Goal: Communication & Community: Answer question/provide support

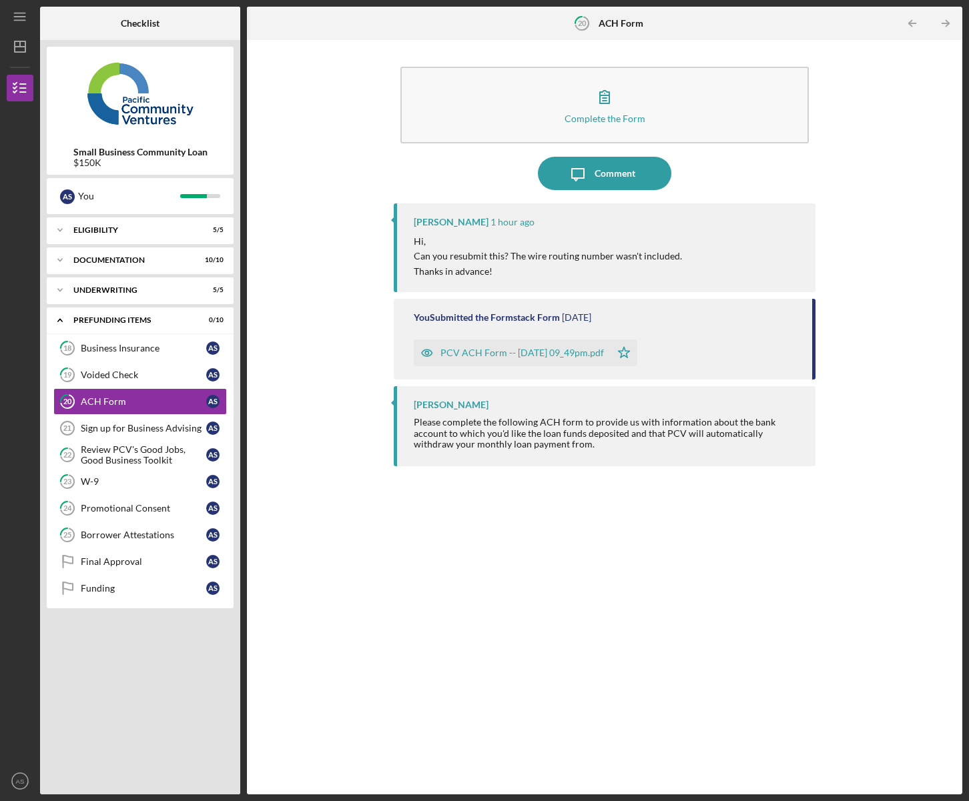
click at [527, 355] on div "PCV ACH Form -- [DATE] 09_49pm.pdf" at bounding box center [521, 353] width 163 height 11
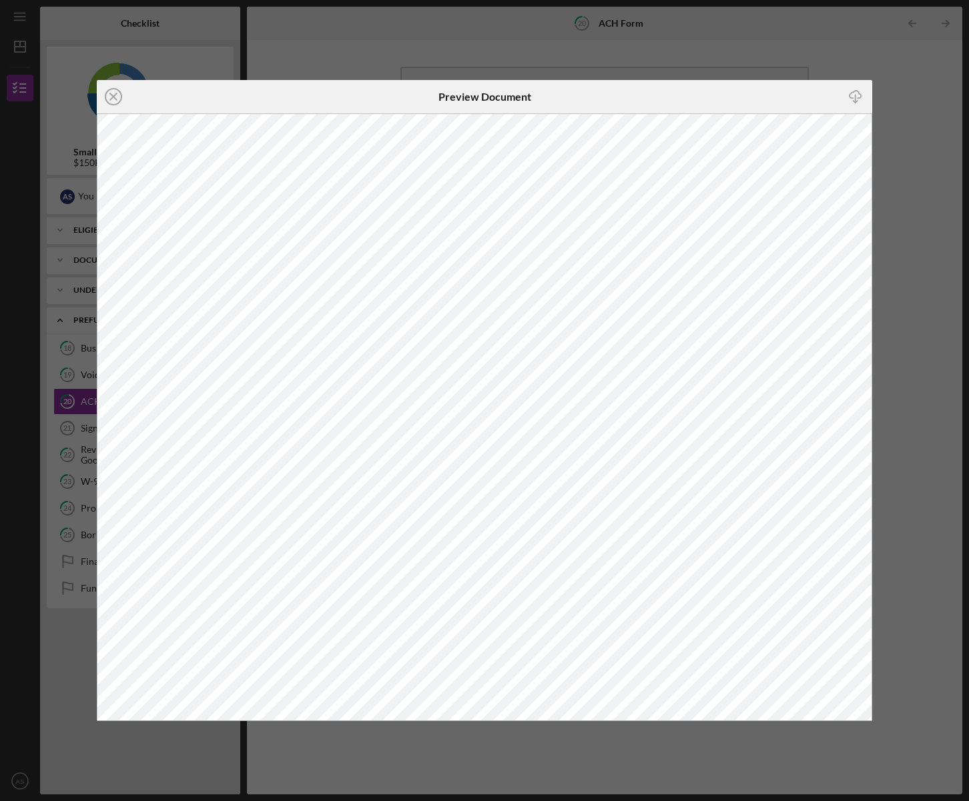
click at [202, 95] on div "Icon/Close" at bounding box center [226, 96] width 258 height 33
click at [111, 95] on line at bounding box center [113, 96] width 7 height 7
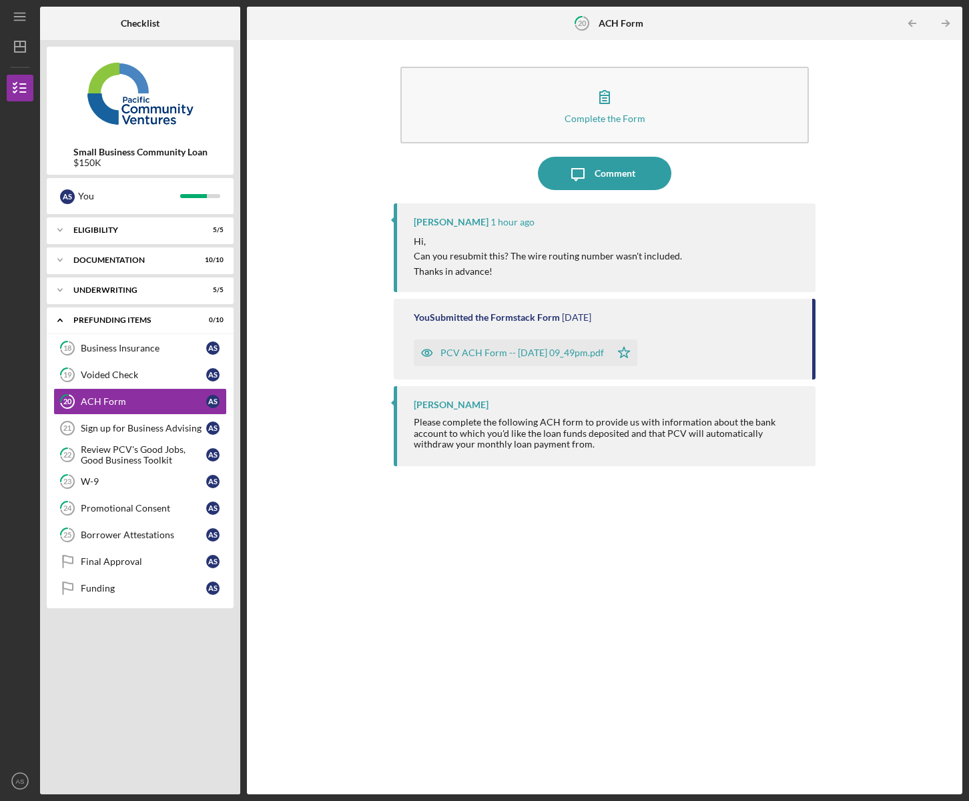
click at [516, 353] on div "PCV ACH Form -- [DATE] 09_49pm.pdf" at bounding box center [521, 353] width 163 height 11
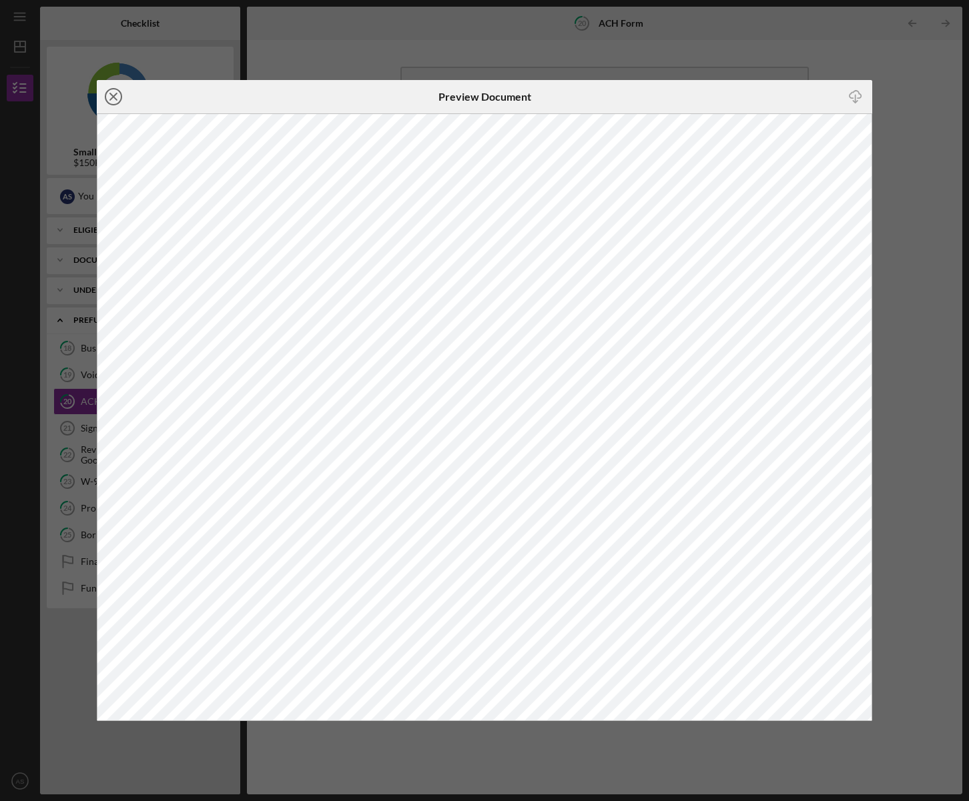
click at [113, 100] on icon "Icon/Close" at bounding box center [113, 96] width 33 height 33
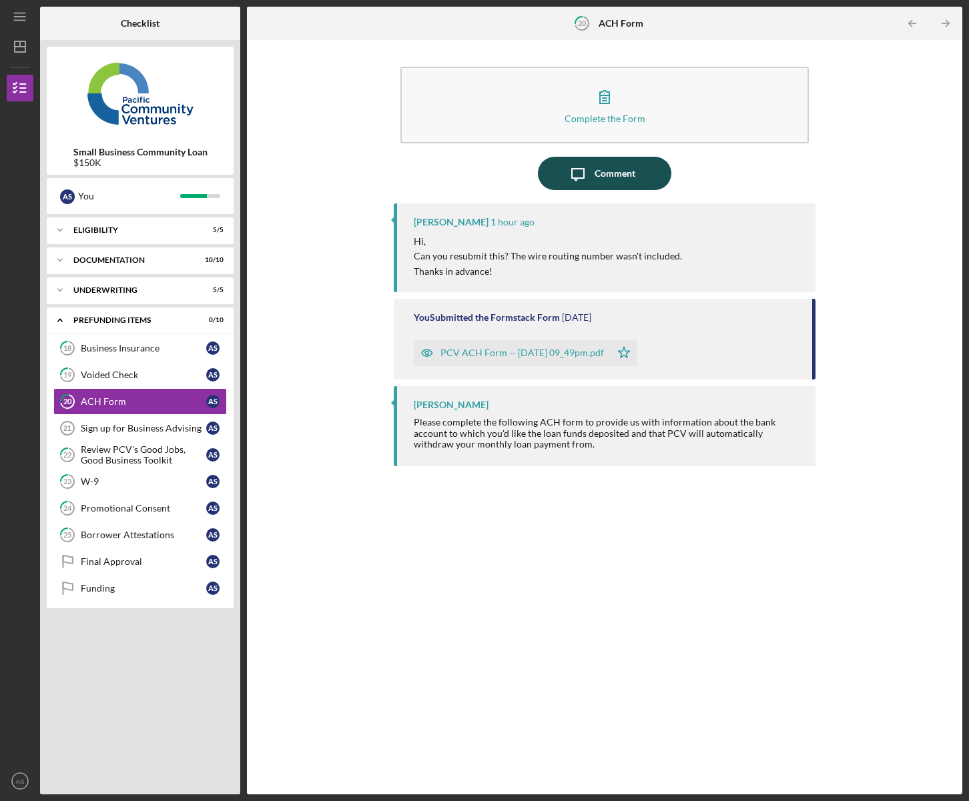
click at [602, 177] on div "Comment" at bounding box center [614, 173] width 41 height 33
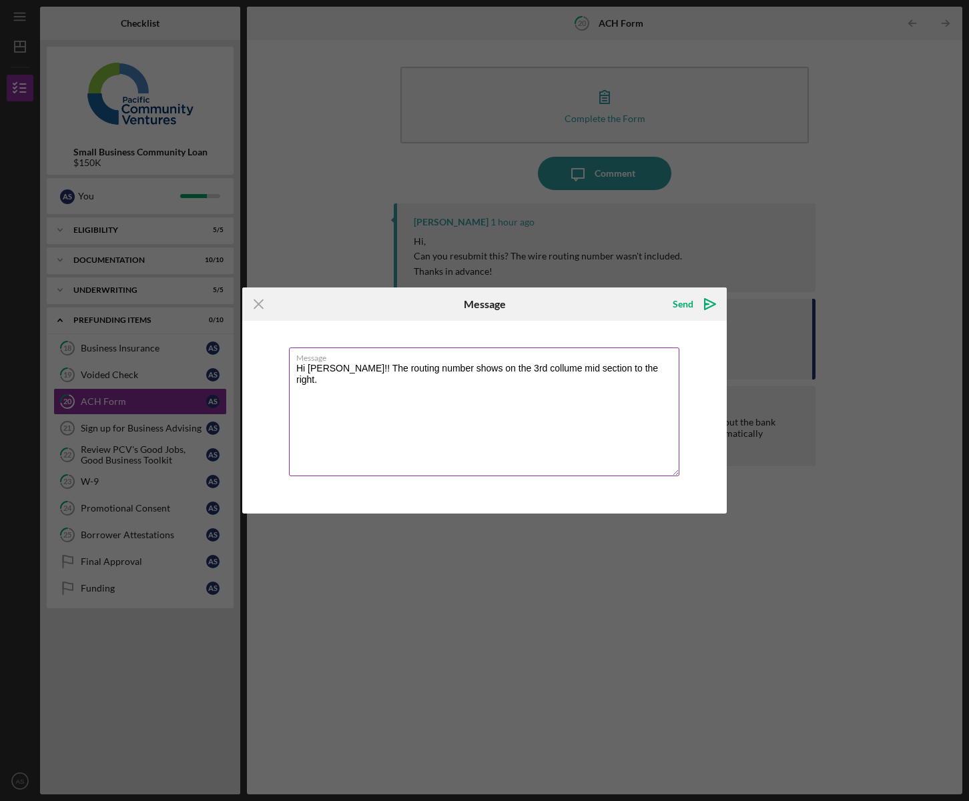
click at [528, 367] on textarea "Hi Stephanie!! The routing number shows on the 3rd collume mid section to the r…" at bounding box center [484, 412] width 390 height 129
click at [510, 384] on textarea "Hi Stephanie!! The routing number shows on the 3rd collume mid section to the r…" at bounding box center [484, 412] width 390 height 129
click at [546, 370] on textarea "Hi Stephanie!! The routing number shows on the 3rd collume mid section to the r…" at bounding box center [484, 412] width 390 height 129
click at [543, 384] on textarea "Hi Stephanie!! The routing number shows on the 3rd columm mid section to the ri…" at bounding box center [484, 412] width 390 height 129
click at [572, 372] on textarea "Hi Stephanie!! The routing number shows on the 3rd columm mid section to the ri…" at bounding box center [484, 412] width 390 height 129
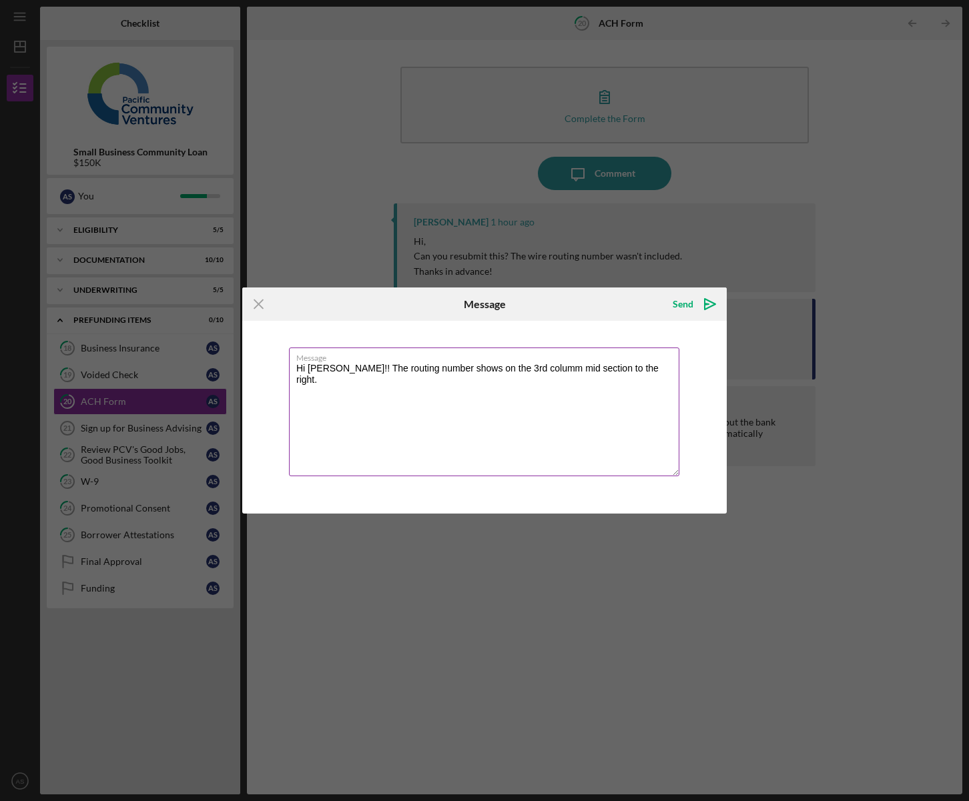
click at [526, 367] on textarea "Hi Stephanie!! The routing number shows on the 3rd columm mid section to the ri…" at bounding box center [484, 412] width 390 height 129
click at [440, 367] on textarea "Hi Stephanie!! The routing number shows on the 3rd column mid section to the ri…" at bounding box center [484, 412] width 390 height 129
click at [320, 383] on textarea "Hi Stephanie!! The routing number actually shows on the 3rd column mid section …" at bounding box center [484, 412] width 390 height 129
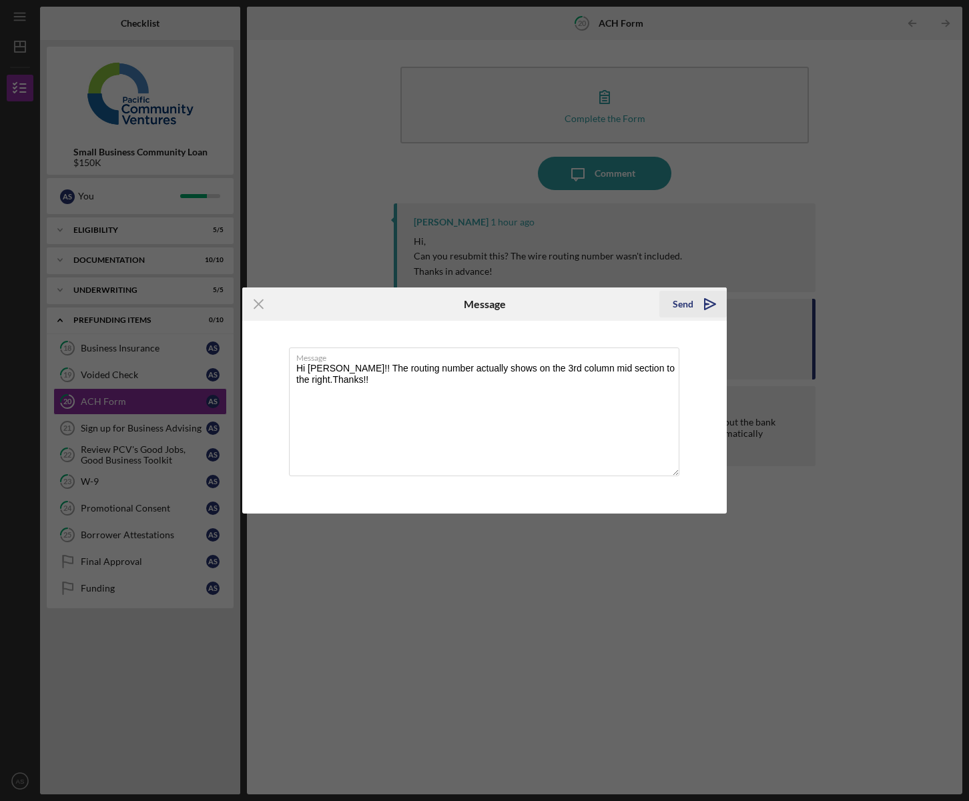
type textarea "Hi [PERSON_NAME]!! The routing number actually shows on the 3rd column mid sect…"
click at [685, 308] on div "Send" at bounding box center [683, 304] width 21 height 27
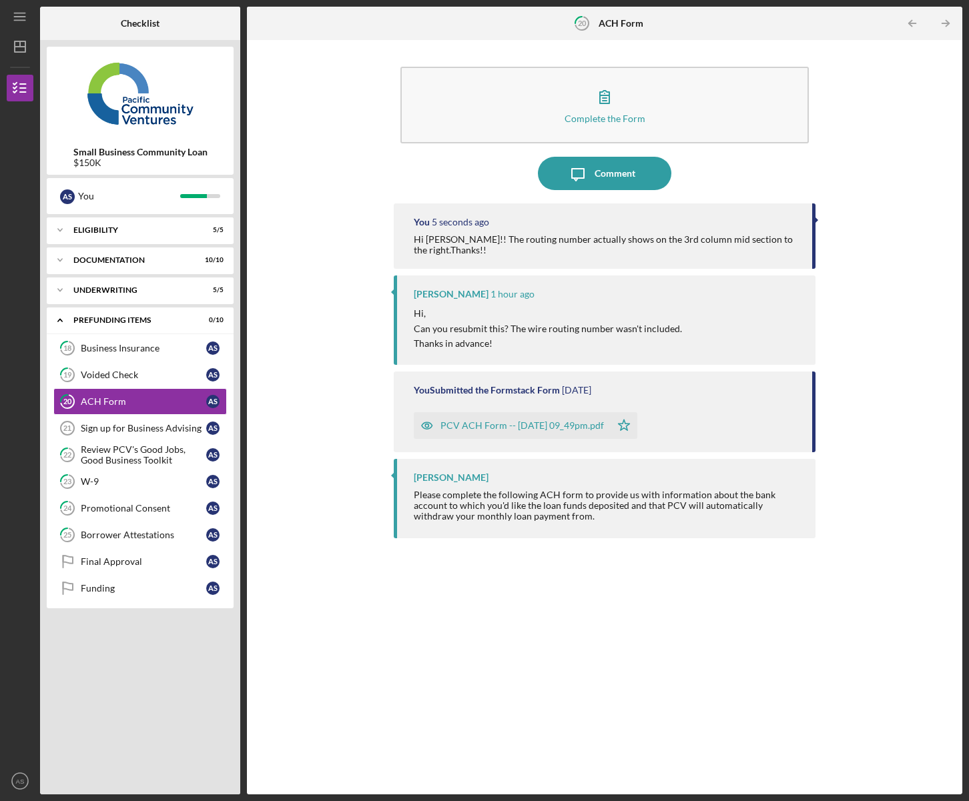
click at [548, 424] on div "PCV ACH Form -- [DATE] 09_49pm.pdf" at bounding box center [521, 425] width 163 height 11
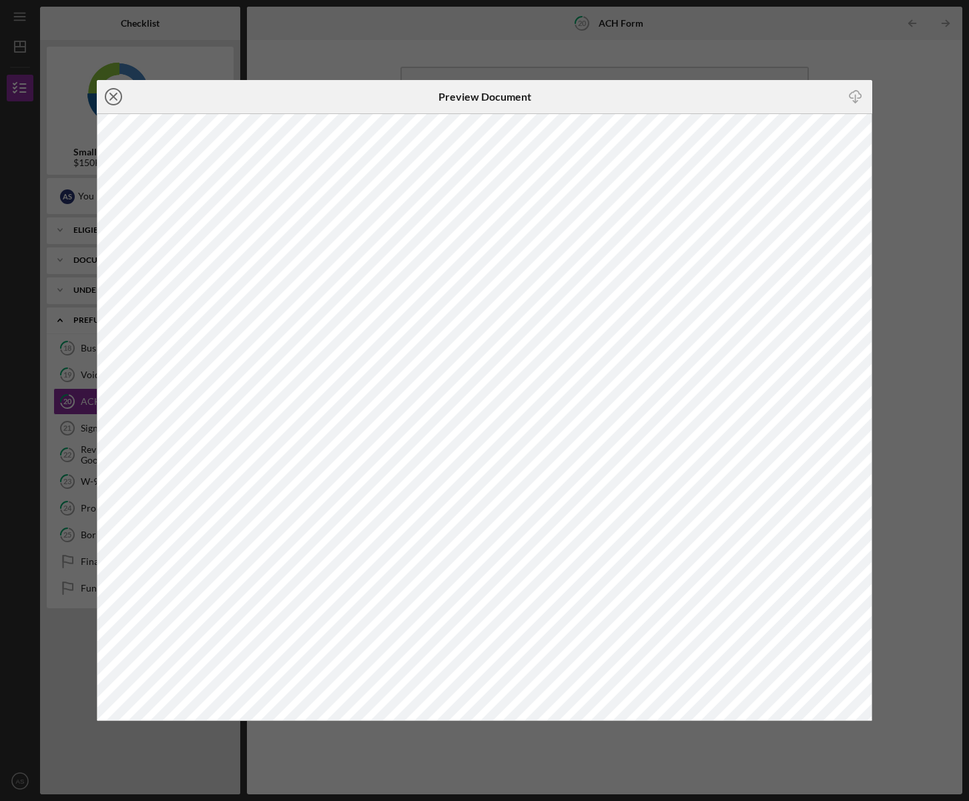
click at [111, 91] on icon "Icon/Close" at bounding box center [113, 96] width 33 height 33
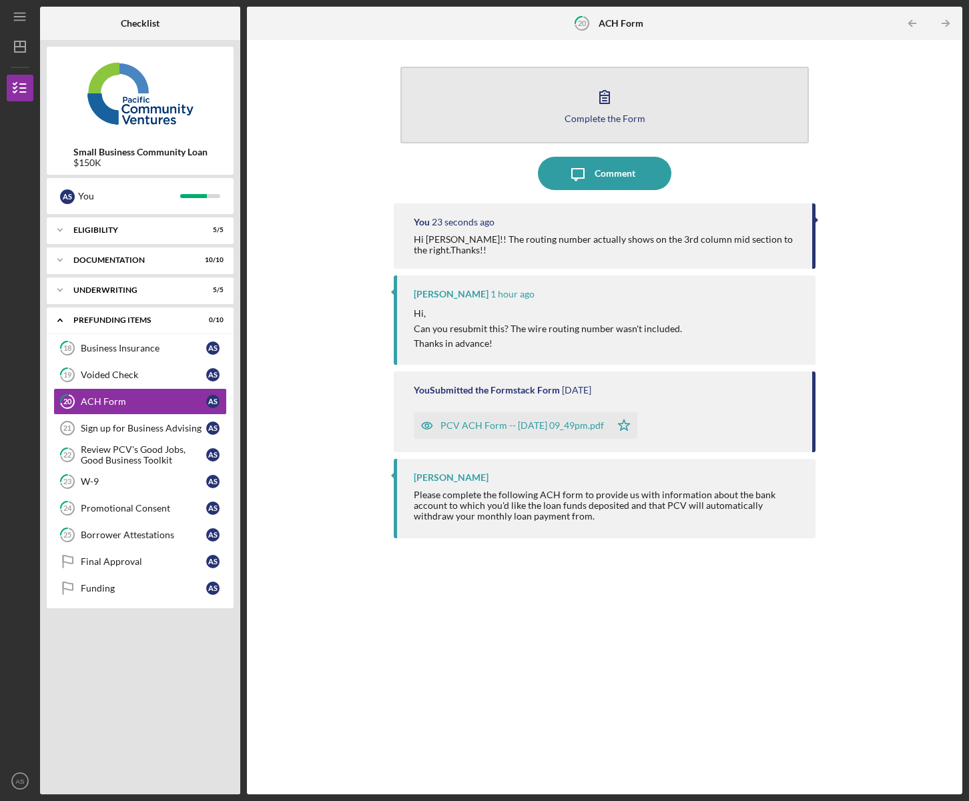
click at [602, 113] on div "Complete the Form" at bounding box center [604, 118] width 81 height 10
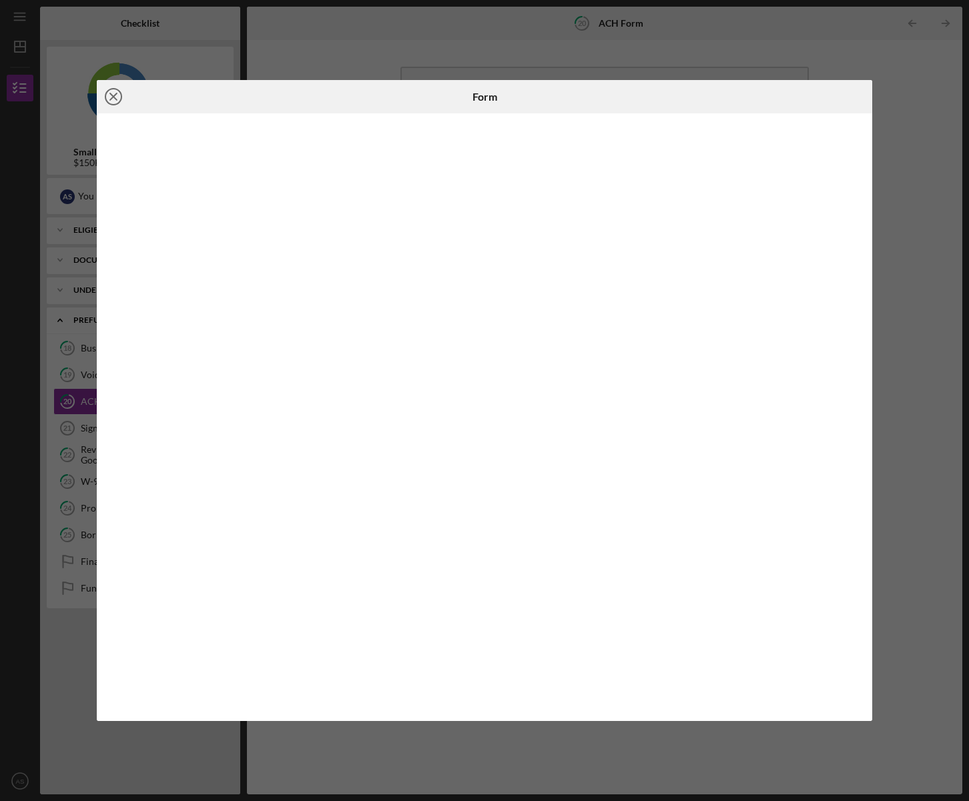
click at [115, 97] on icon "Icon/Close" at bounding box center [113, 96] width 33 height 33
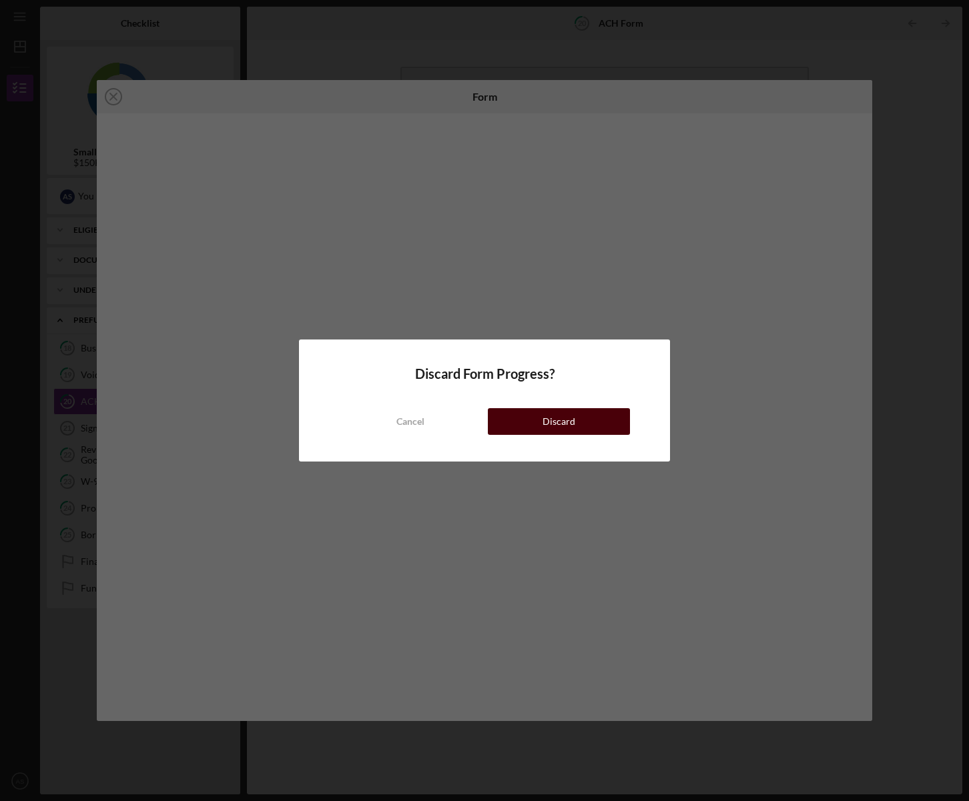
click at [550, 430] on div "Discard" at bounding box center [558, 421] width 33 height 27
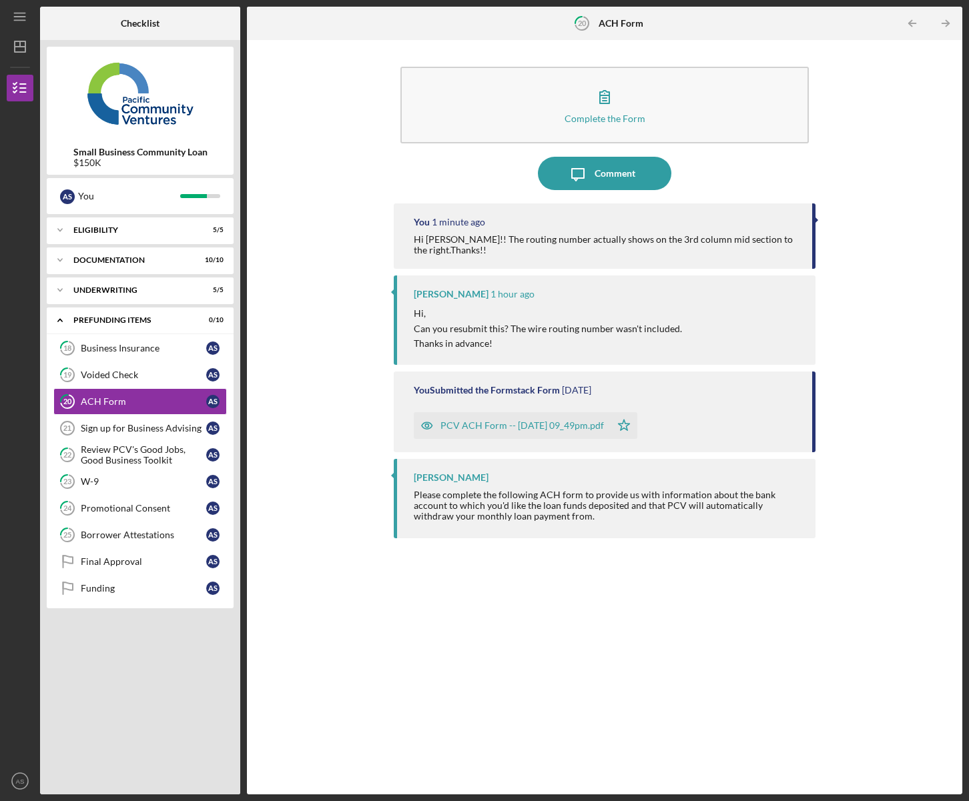
click at [508, 424] on div "PCV ACH Form -- [DATE] 09_49pm.pdf" at bounding box center [521, 425] width 163 height 11
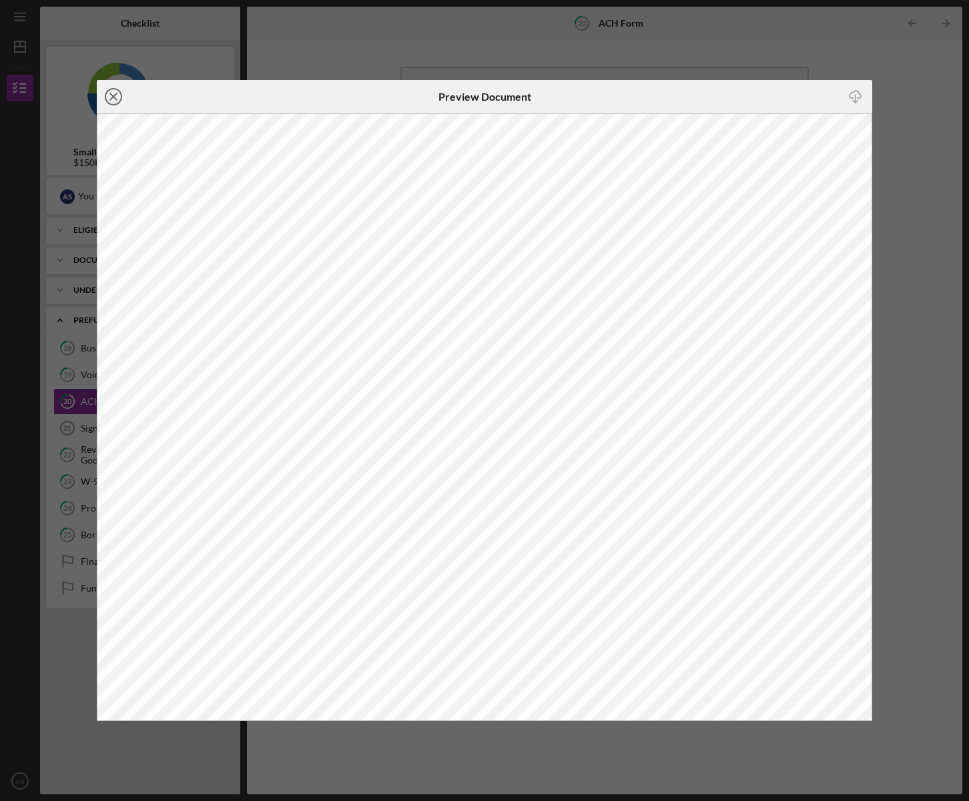
click at [114, 99] on icon "Icon/Close" at bounding box center [113, 96] width 33 height 33
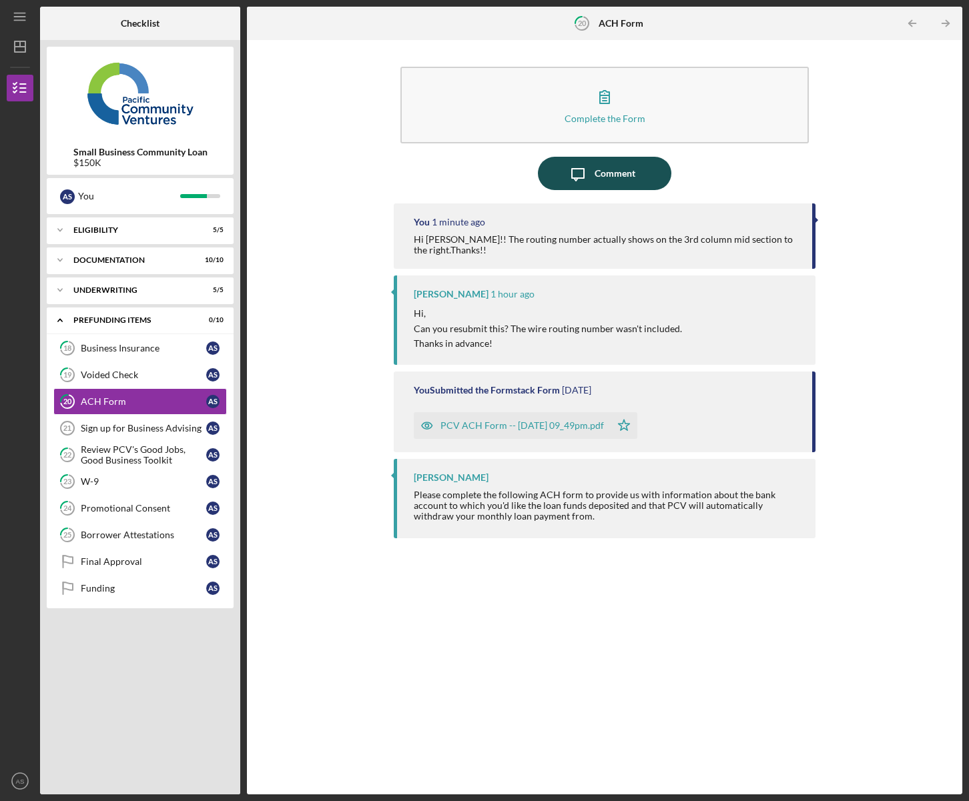
click at [600, 185] on div "Comment" at bounding box center [614, 173] width 41 height 33
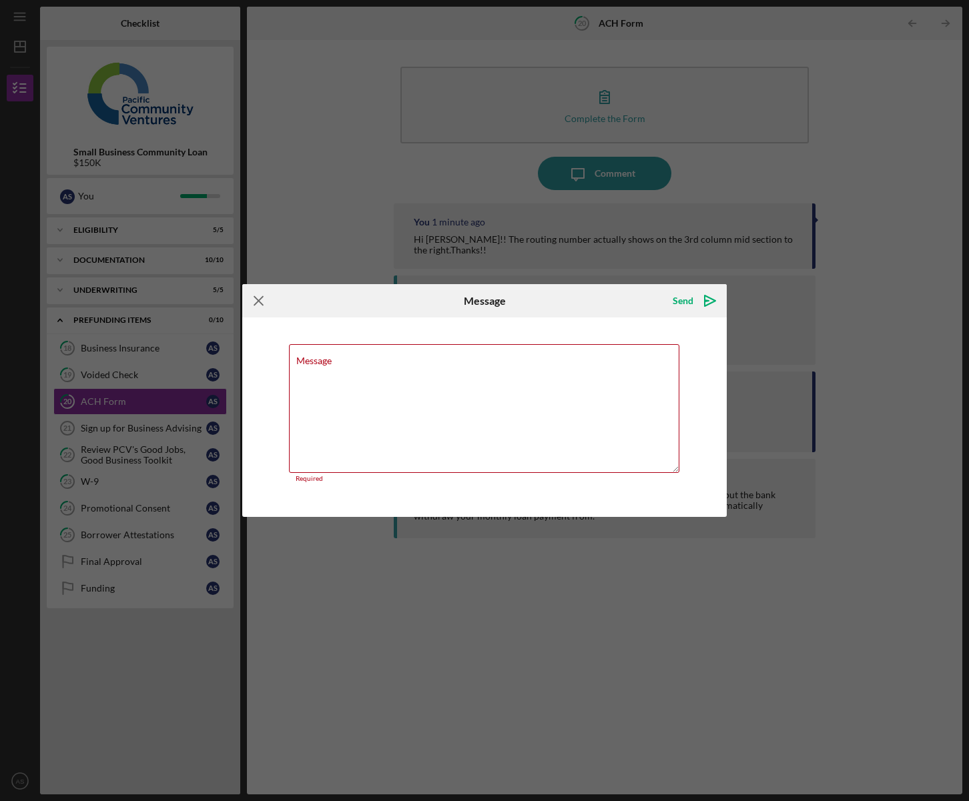
click at [262, 309] on icon "Icon/Menu Close" at bounding box center [258, 300] width 33 height 33
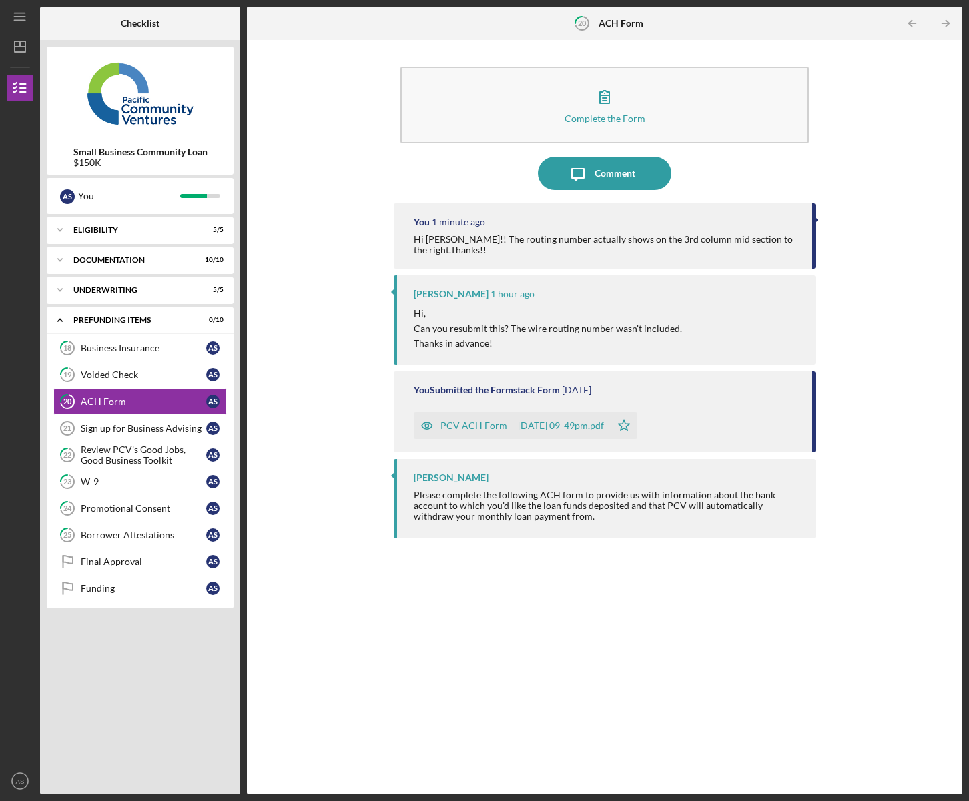
click at [524, 424] on div "PCV ACH Form -- [DATE] 09_49pm.pdf" at bounding box center [521, 425] width 163 height 11
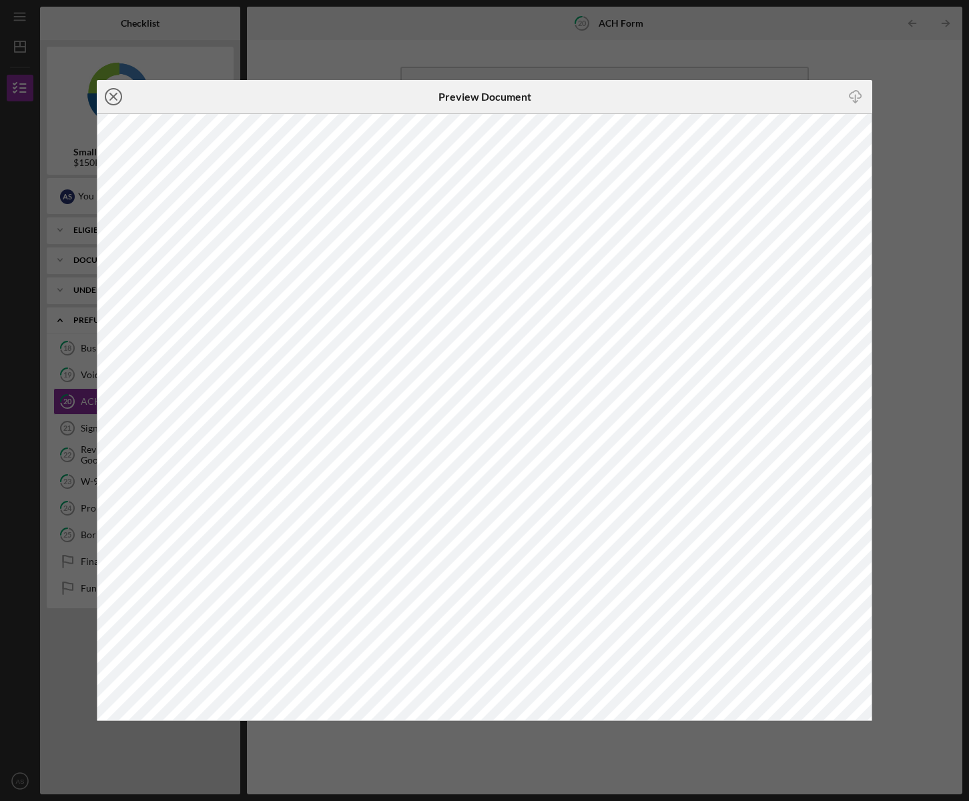
click at [113, 97] on line at bounding box center [113, 96] width 7 height 7
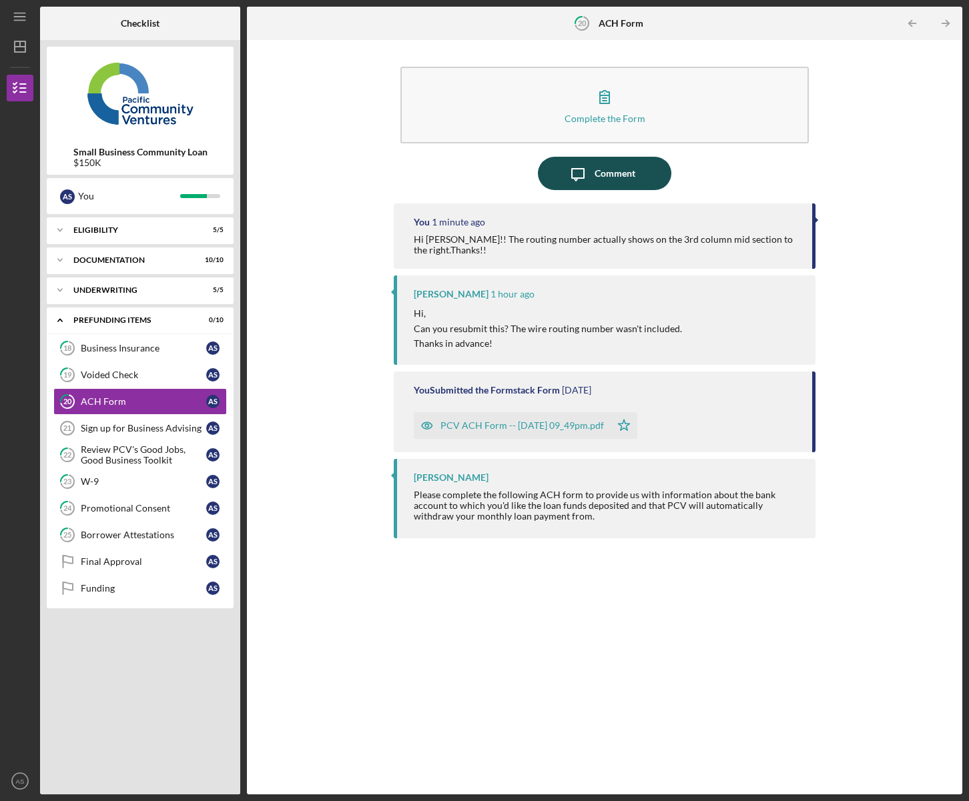
click at [595, 177] on div "Comment" at bounding box center [614, 173] width 41 height 33
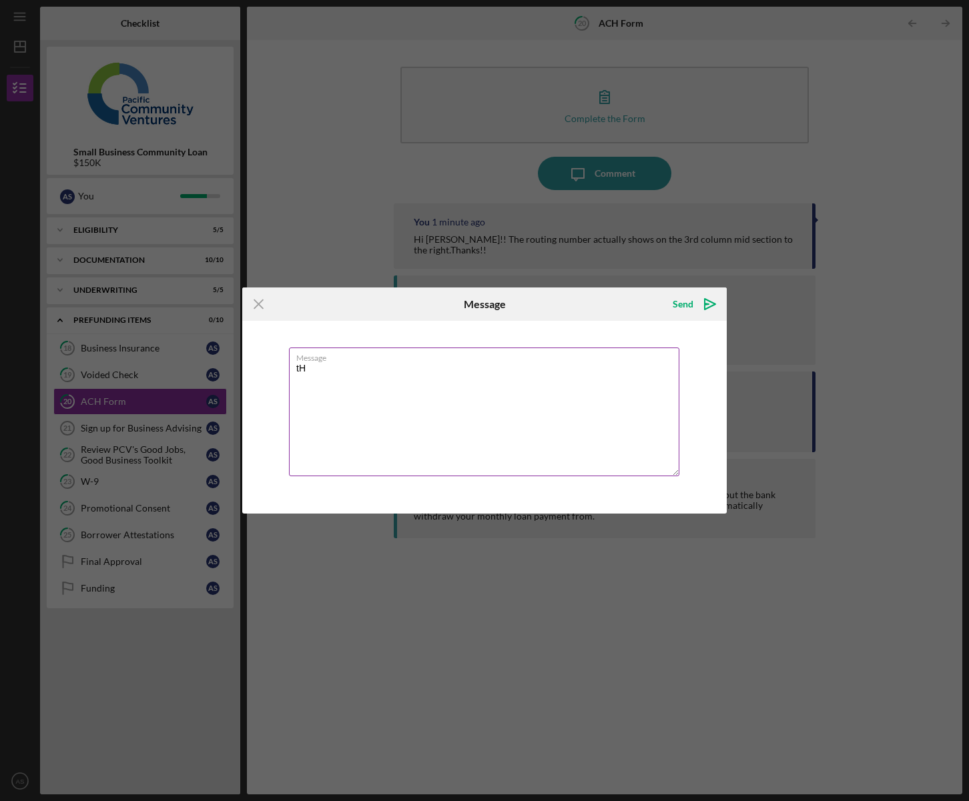
type textarea "t"
type textarea "i"
click at [630, 370] on textarea "I just confirmed with my banker, the routing number on the form is the same as …" at bounding box center [484, 412] width 390 height 129
click at [315, 382] on textarea "I just confirmed with my banker, the routing number on the form is the same as …" at bounding box center [484, 412] width 390 height 129
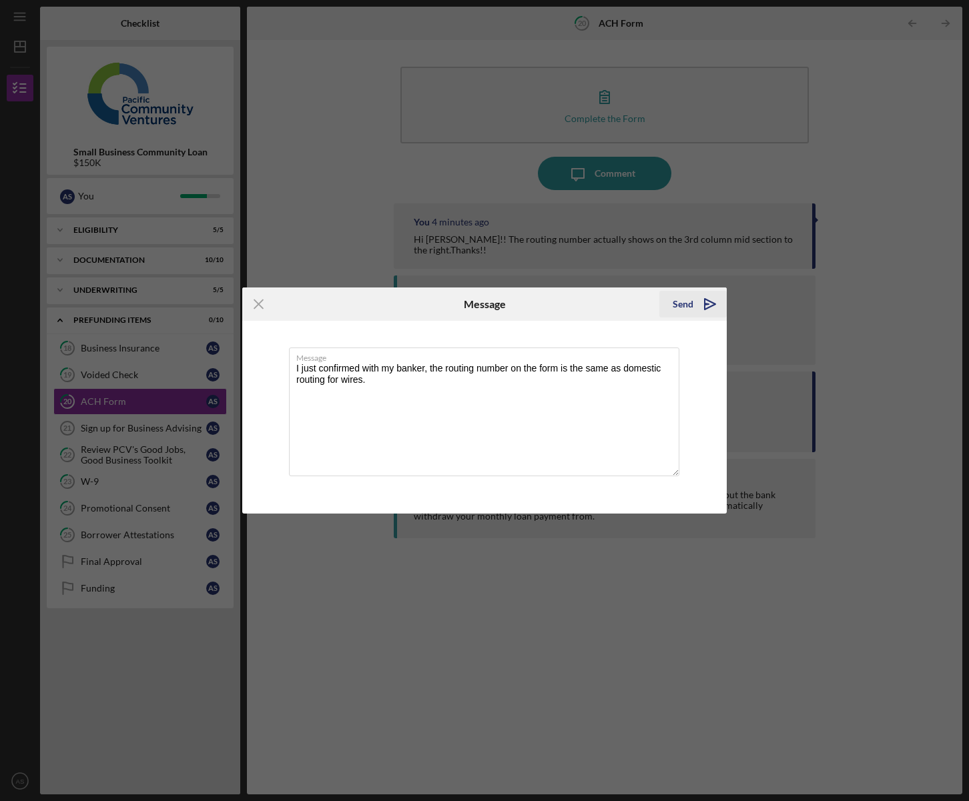
type textarea "I just confirmed with my banker, the routing number on the form is the same as …"
click at [679, 305] on div "Send" at bounding box center [683, 304] width 21 height 27
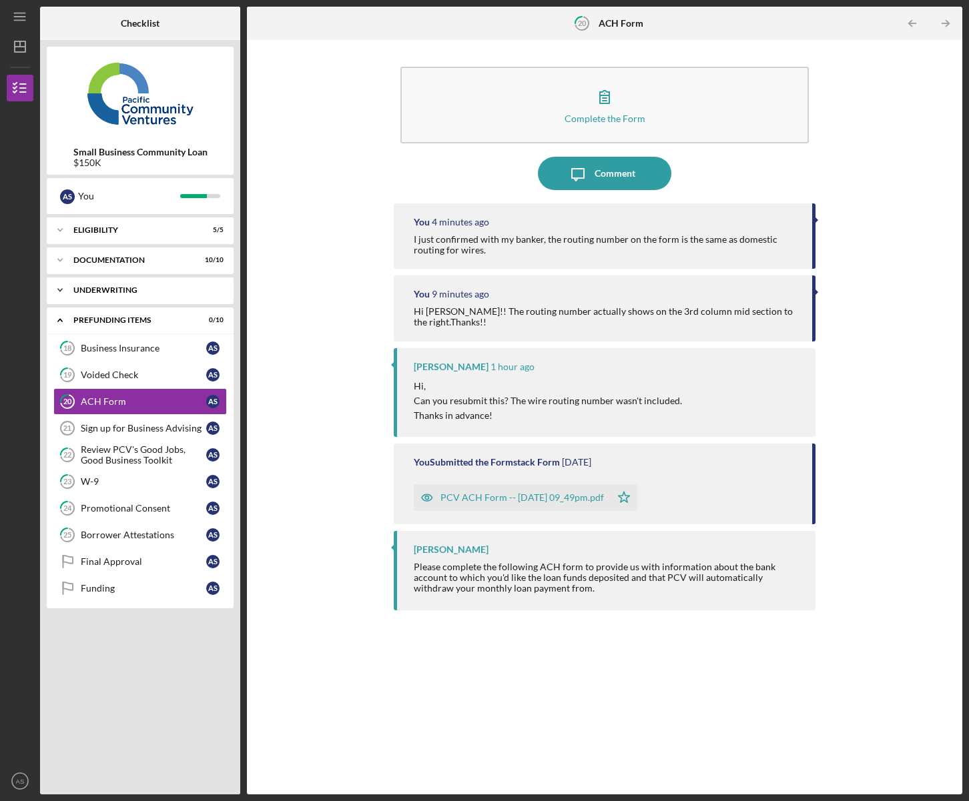
click at [125, 294] on div "Icon/Expander Underwriting 5 / 5" at bounding box center [140, 290] width 187 height 27
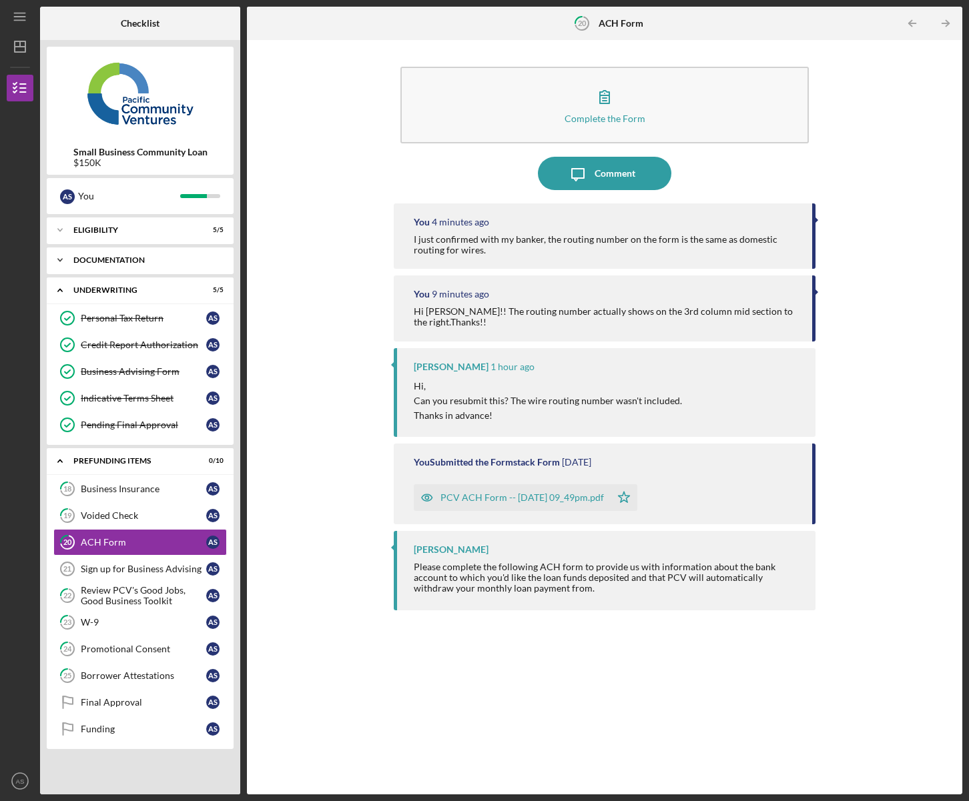
click at [107, 264] on div "Documentation" at bounding box center [144, 260] width 143 height 8
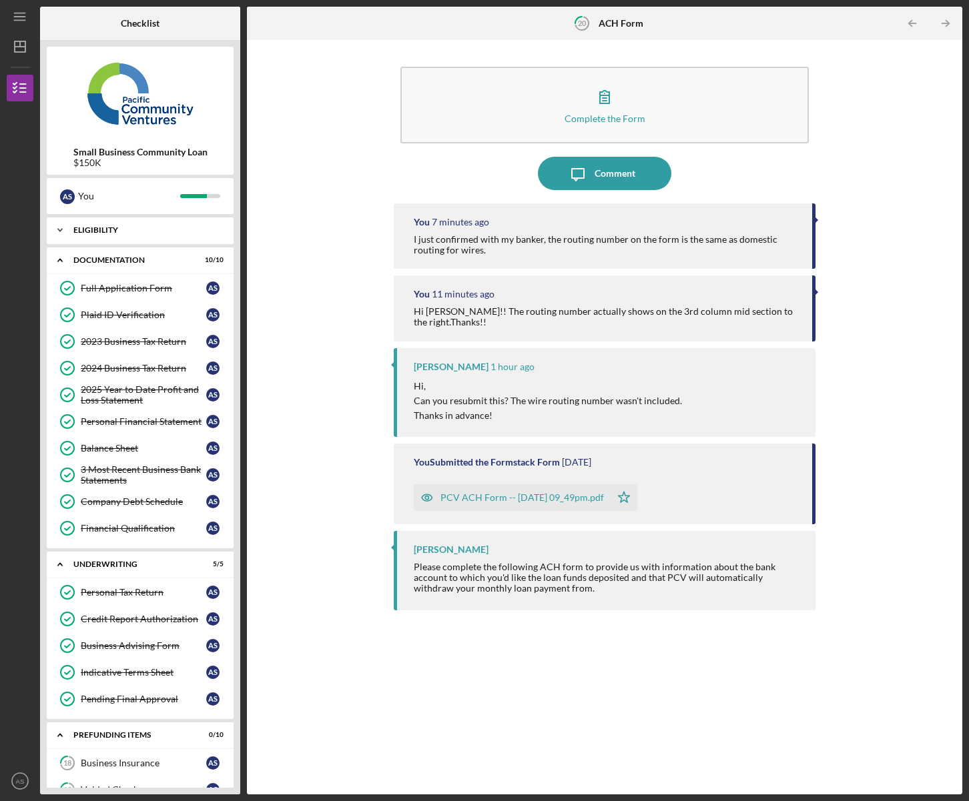
click at [102, 235] on div "Icon/Expander Eligibility 5 / 5" at bounding box center [140, 230] width 187 height 27
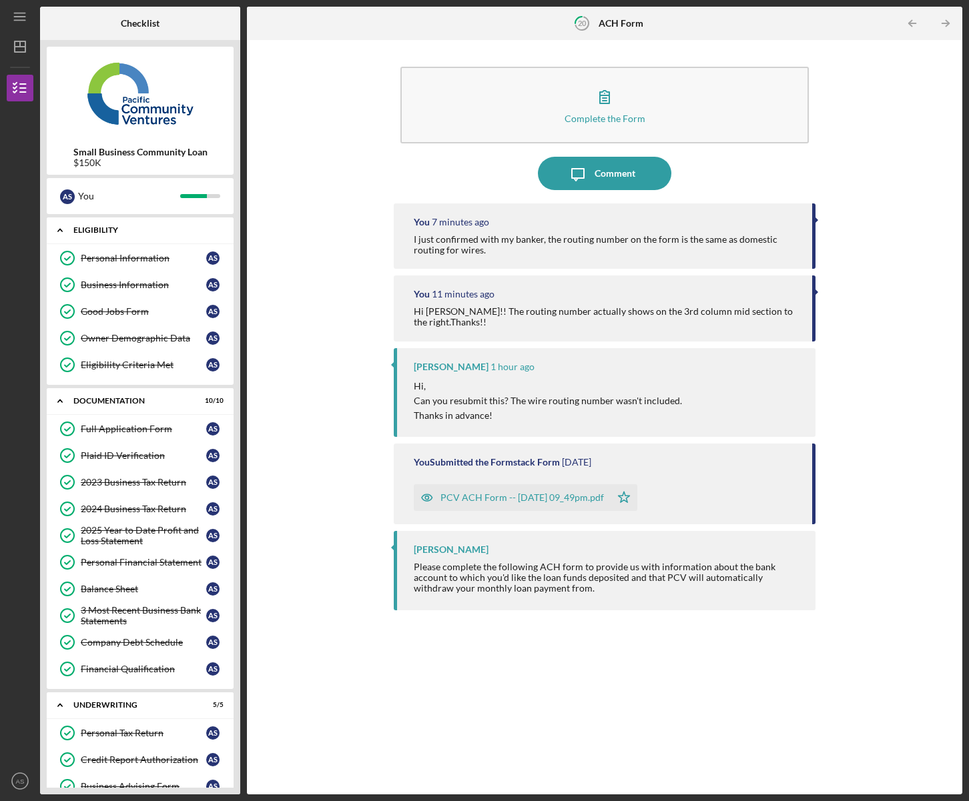
click at [102, 235] on div "Icon/Expander Eligibility 5 / 5" at bounding box center [140, 230] width 187 height 27
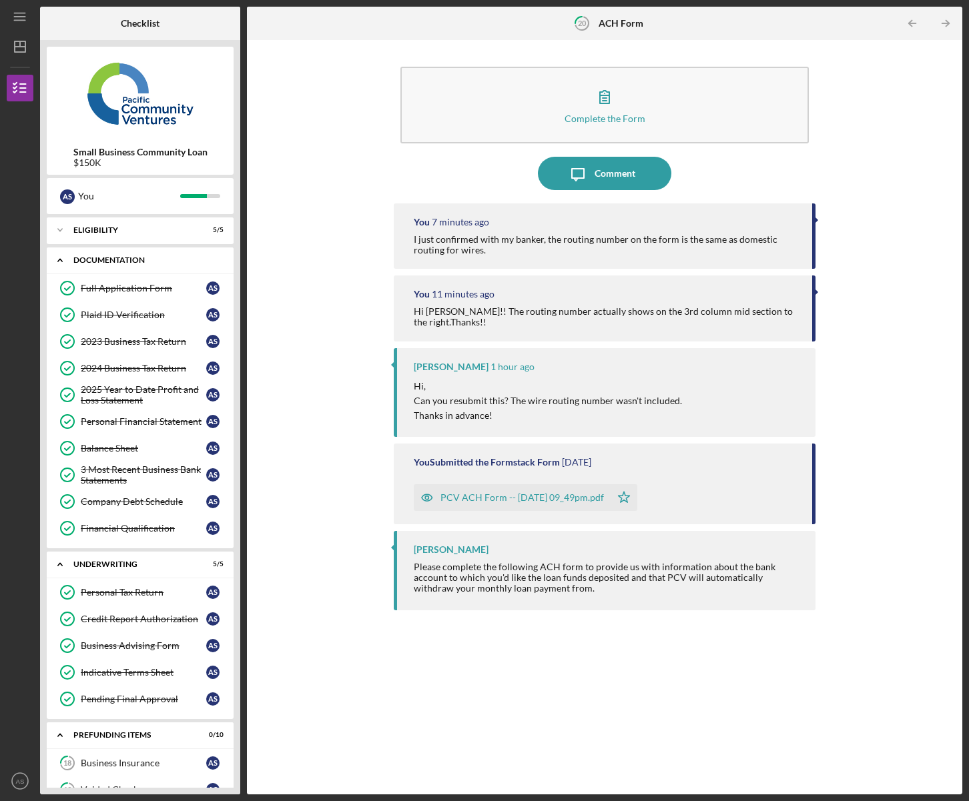
click at [101, 261] on div "Documentation" at bounding box center [144, 260] width 143 height 8
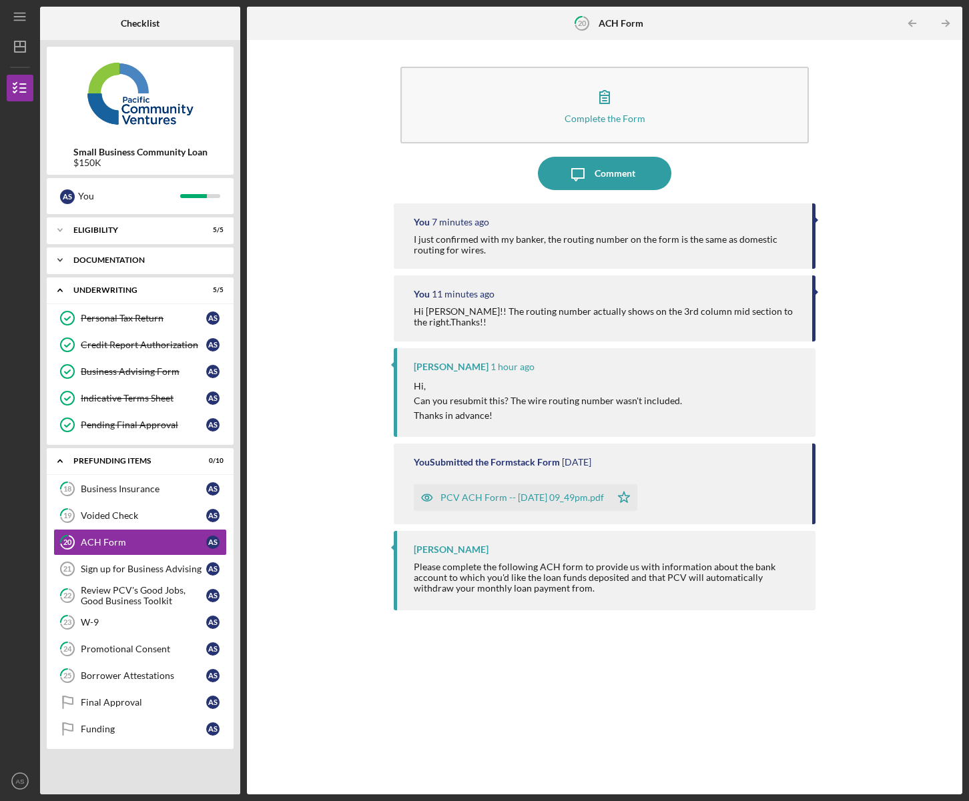
click at [109, 263] on div "Documentation" at bounding box center [144, 260] width 143 height 8
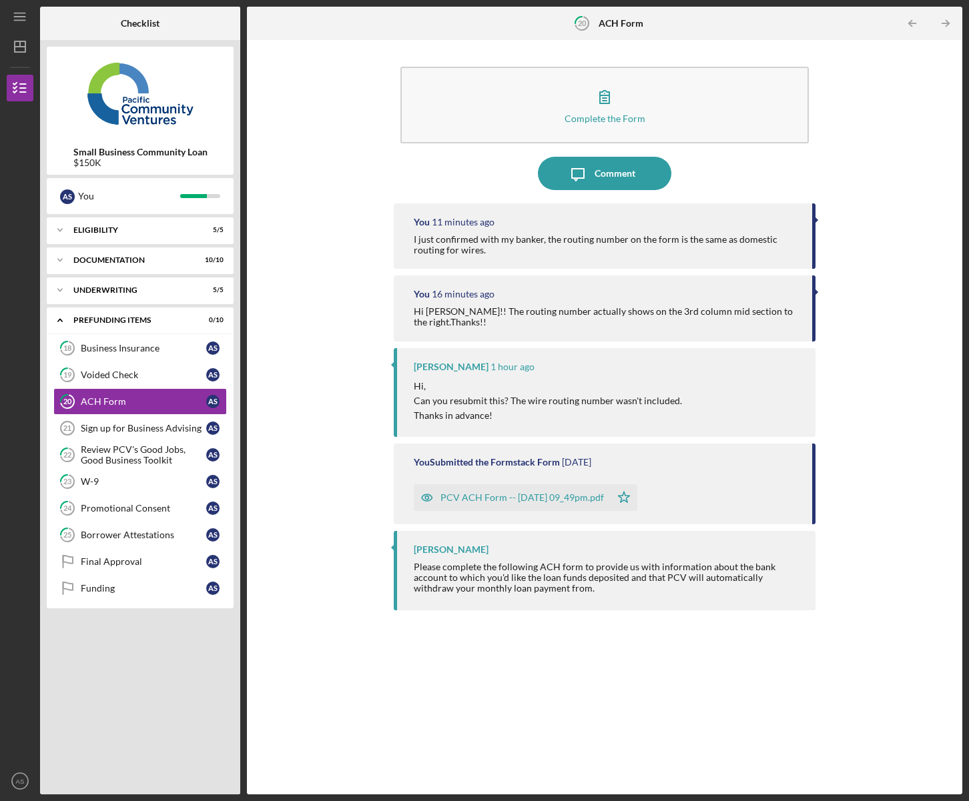
drag, startPoint x: 863, startPoint y: 147, endPoint x: 851, endPoint y: 125, distance: 24.2
click at [863, 145] on div "Complete the Form Form Icon/Message Comment You 11 minutes ago I just confirmed…" at bounding box center [605, 417] width 702 height 741
click at [873, 532] on div "Complete the Form Form Icon/Message Comment You 14 minutes ago I just confirmed…" at bounding box center [605, 417] width 702 height 741
